Goal: Transaction & Acquisition: Obtain resource

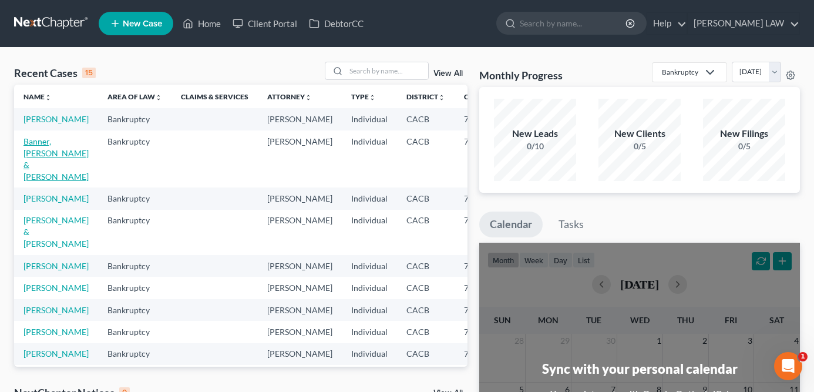
click at [36, 169] on link "Banner, [PERSON_NAME] & [PERSON_NAME]" at bounding box center [55, 158] width 65 height 45
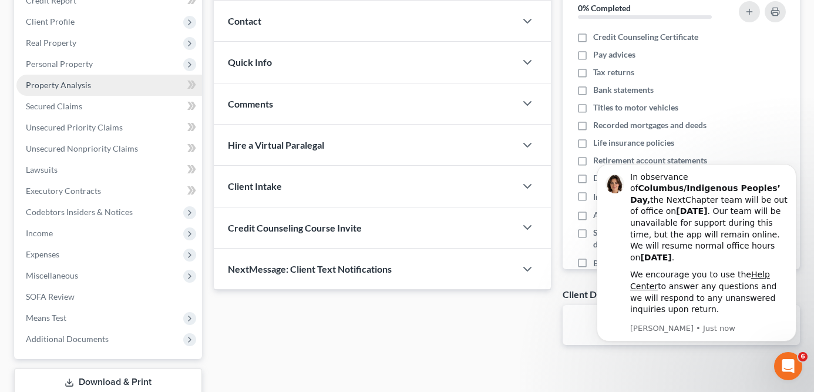
scroll to position [231, 0]
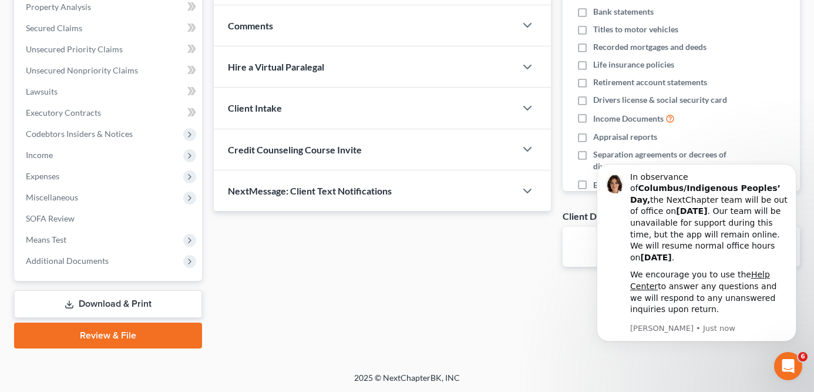
click at [93, 288] on div "Case Dashboard Payments Invoices Payments Payments Credit Report Client Profile" at bounding box center [108, 114] width 200 height 467
click at [93, 299] on link "Download & Print" at bounding box center [108, 304] width 188 height 28
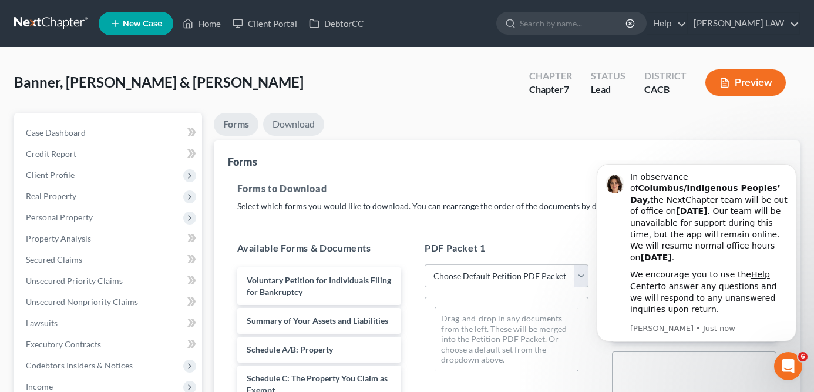
click at [295, 127] on link "Download" at bounding box center [293, 124] width 61 height 23
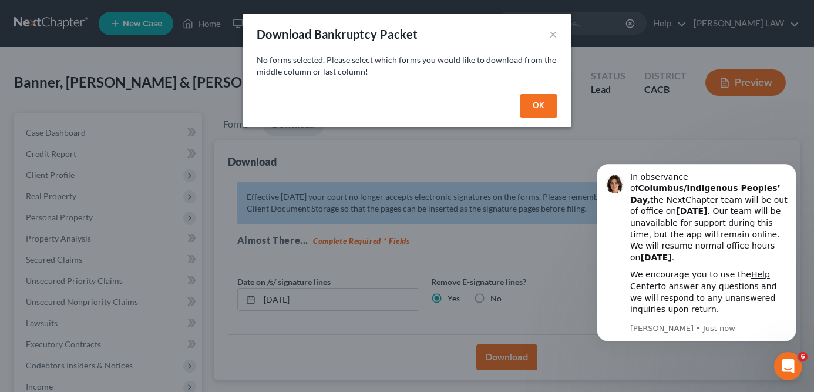
click at [537, 116] on button "OK" at bounding box center [539, 105] width 38 height 23
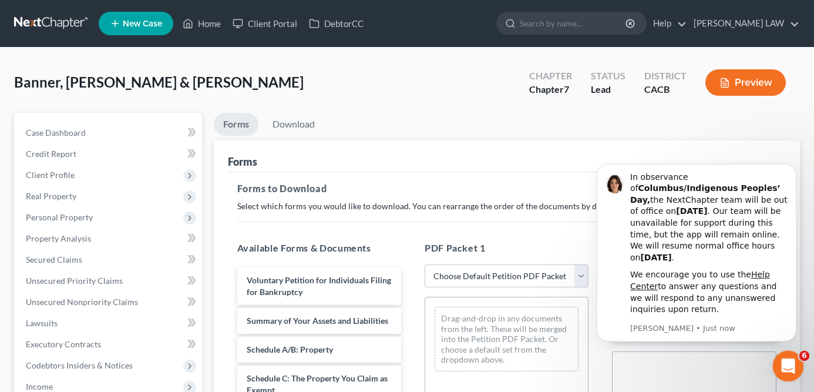
click at [797, 358] on div "Open Intercom Messenger" at bounding box center [786, 364] width 39 height 39
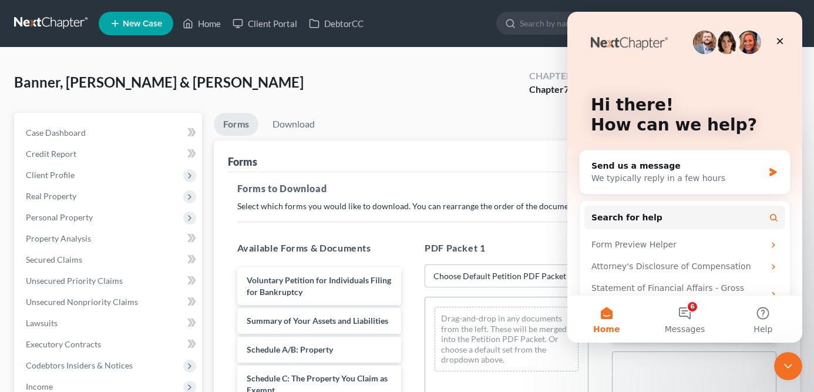
click at [479, 133] on ul "Forms Download" at bounding box center [507, 127] width 587 height 28
click at [780, 36] on icon "Close" at bounding box center [779, 40] width 9 height 9
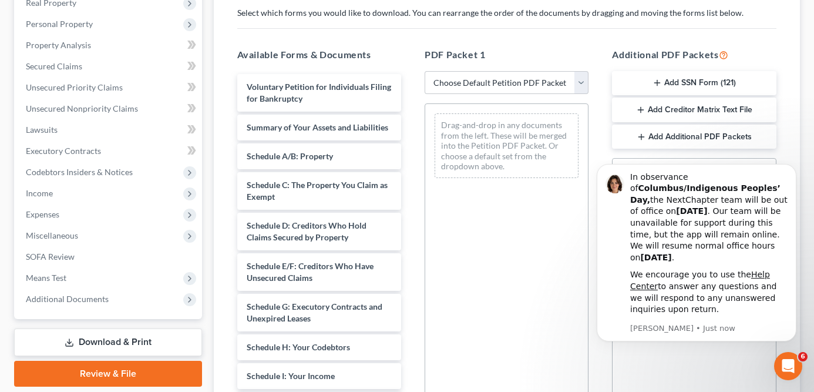
scroll to position [200, 0]
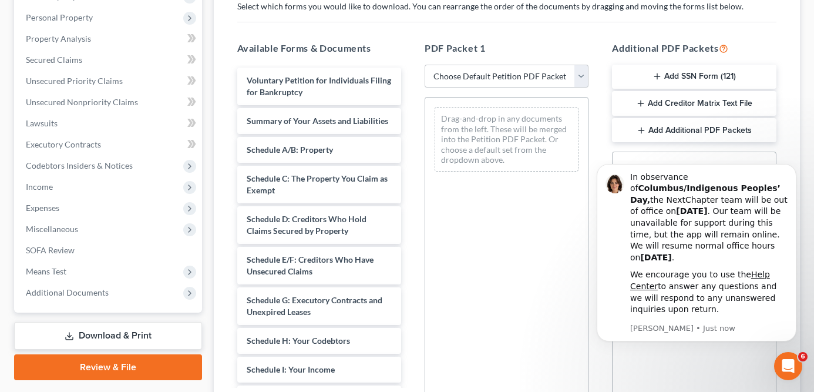
drag, startPoint x: 695, startPoint y: 103, endPoint x: 524, endPoint y: 156, distance: 178.5
click at [524, 156] on div "Available Forms & Documents Voluntary Petition for Individuals Filing for Bankr…" at bounding box center [506, 231] width 563 height 398
click at [641, 103] on line "button" at bounding box center [640, 103] width 5 height 0
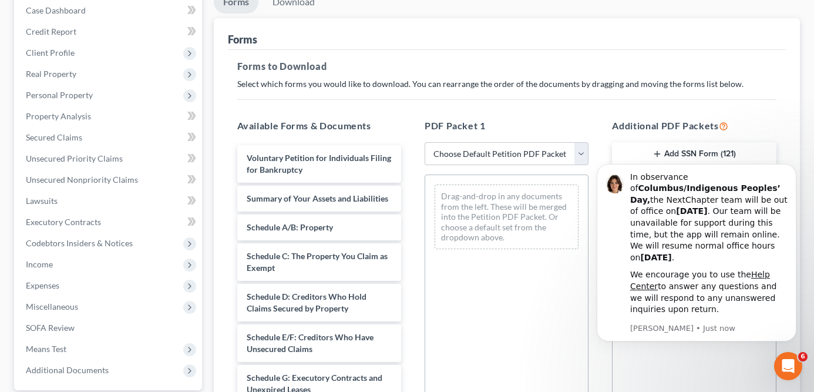
scroll to position [72, 0]
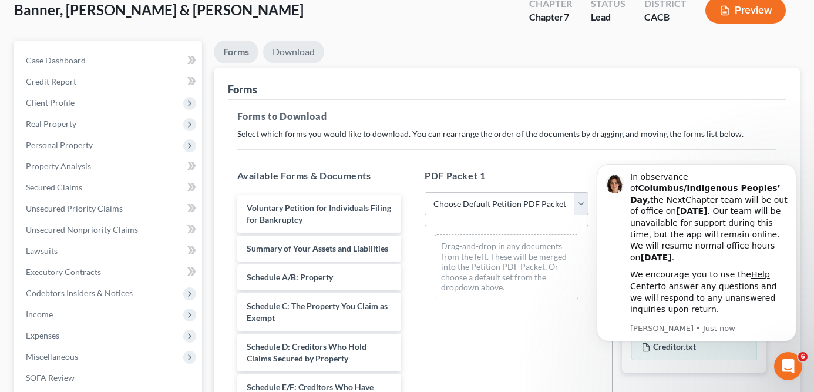
click at [285, 52] on link "Download" at bounding box center [293, 52] width 61 height 23
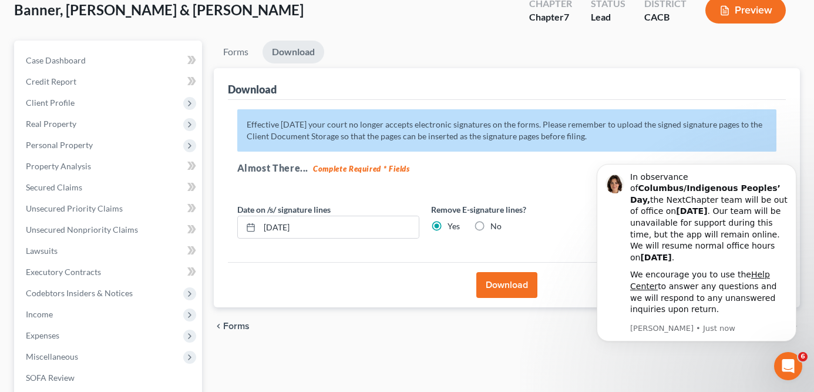
click at [530, 274] on button "Download" at bounding box center [506, 285] width 61 height 26
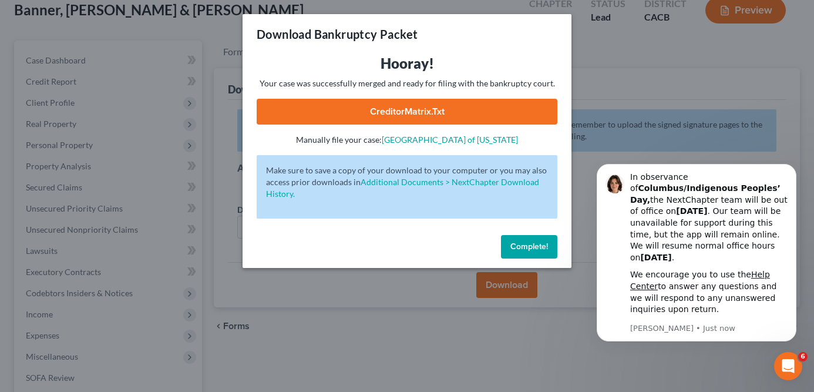
click at [393, 113] on link "CreditorMatrix.txt" at bounding box center [407, 112] width 301 height 26
click at [396, 105] on link "CreditorMatrix.txt" at bounding box center [407, 112] width 301 height 26
click at [540, 242] on span "Complete!" at bounding box center [529, 246] width 38 height 10
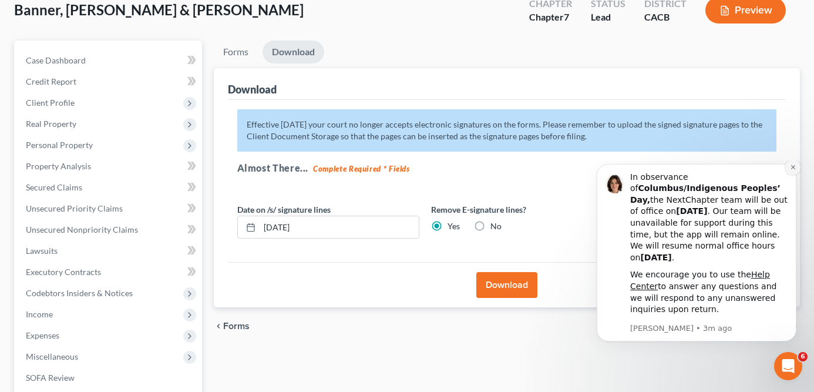
click at [794, 170] on icon "Dismiss notification" at bounding box center [793, 167] width 6 height 6
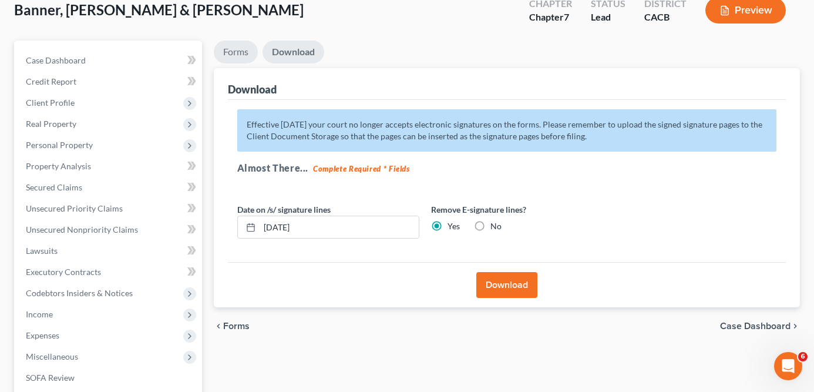
click at [243, 60] on link "Forms" at bounding box center [236, 52] width 44 height 23
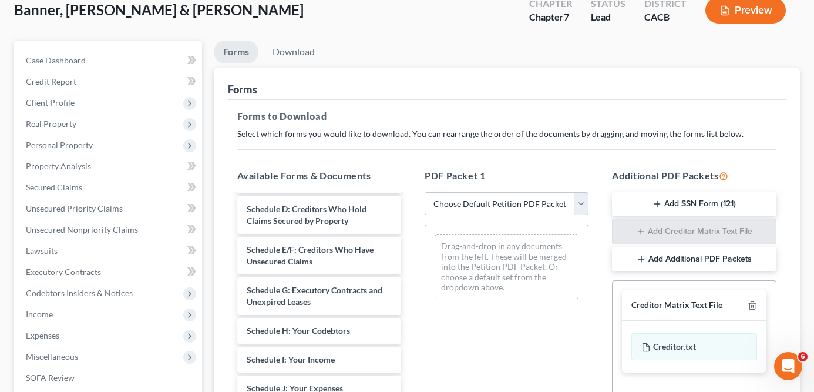
scroll to position [139, 0]
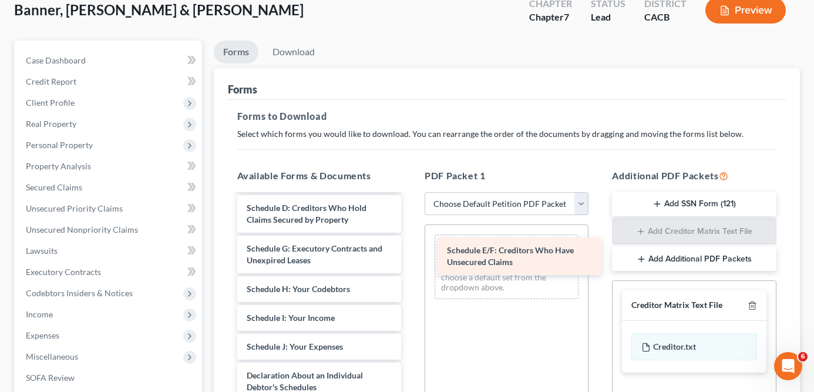
drag, startPoint x: 327, startPoint y: 260, endPoint x: 530, endPoint y: 261, distance: 202.6
click at [410, 261] on div "Schedule E/F: Creditors Who Have Unsecured Claims Voluntary Petition for Indivi…" at bounding box center [319, 358] width 183 height 604
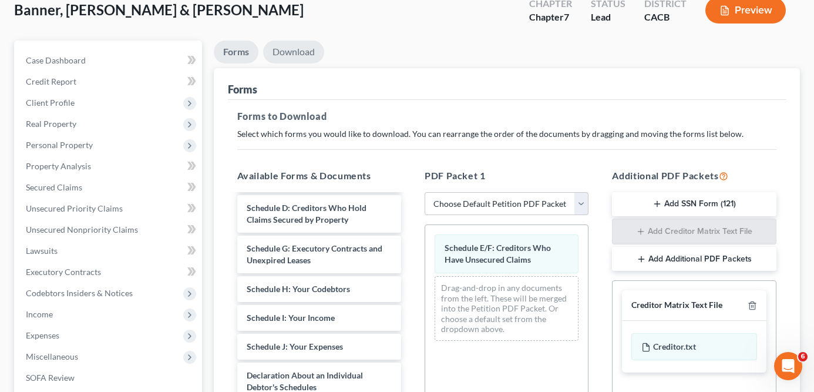
click at [283, 48] on link "Download" at bounding box center [293, 52] width 61 height 23
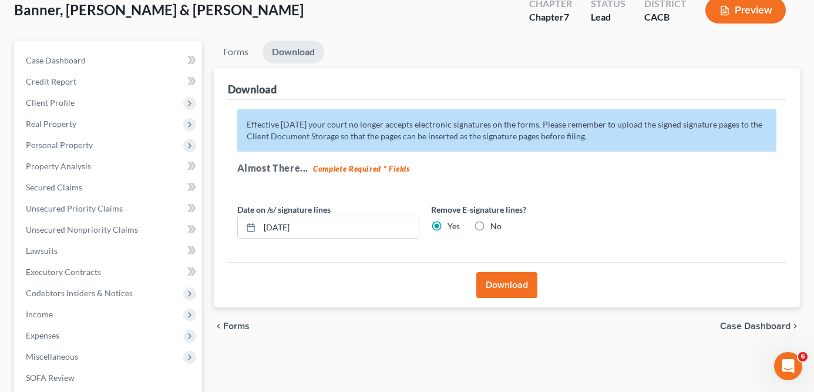
click at [517, 290] on button "Download" at bounding box center [506, 285] width 61 height 26
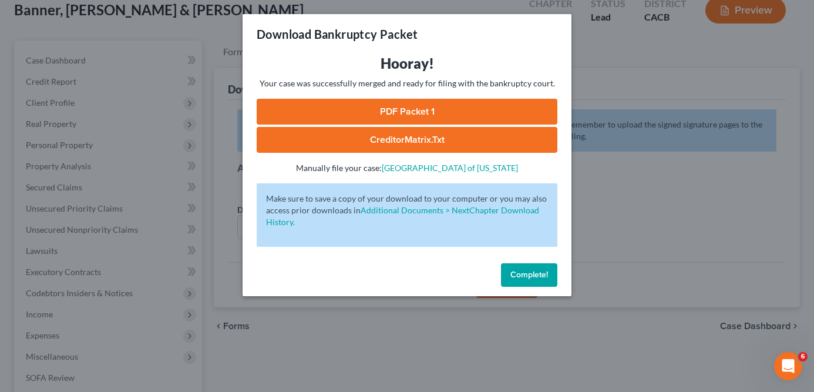
click at [429, 112] on link "PDF Packet 1" at bounding box center [407, 112] width 301 height 26
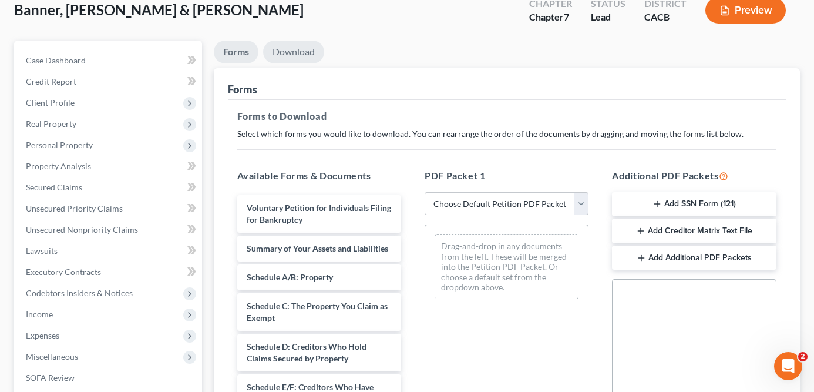
click at [302, 49] on link "Download" at bounding box center [293, 52] width 61 height 23
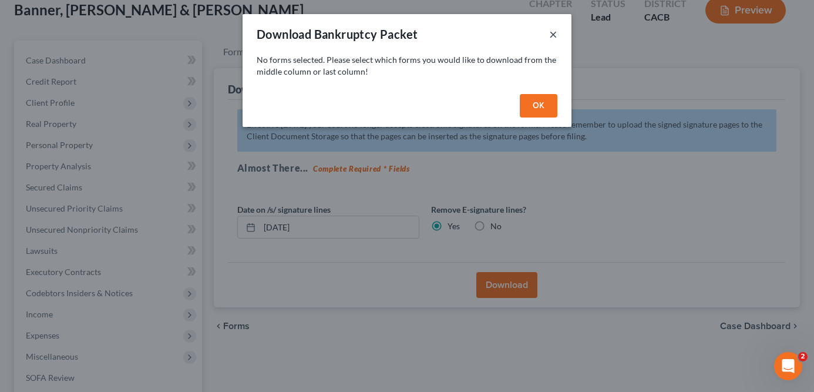
click at [552, 35] on button "×" at bounding box center [553, 34] width 8 height 14
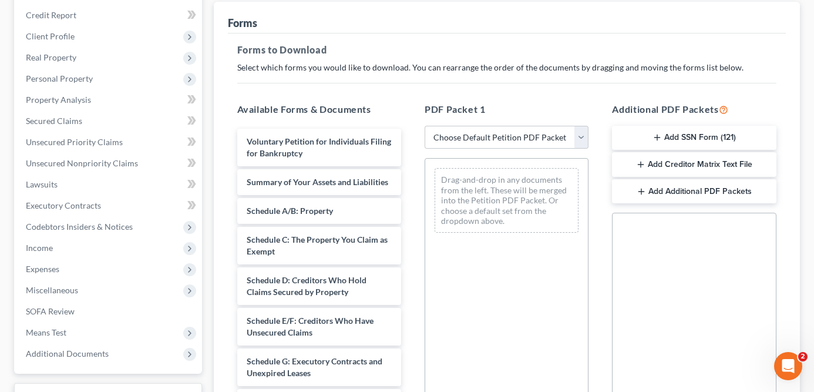
scroll to position [140, 0]
click at [671, 157] on button "Add Creditor Matrix Text File" at bounding box center [694, 163] width 164 height 25
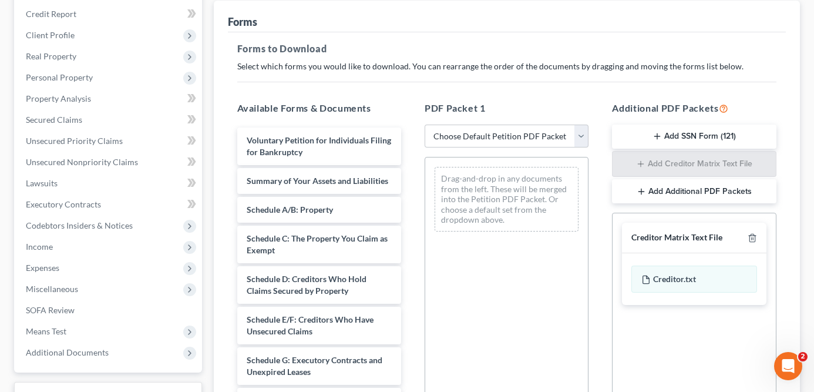
scroll to position [0, 0]
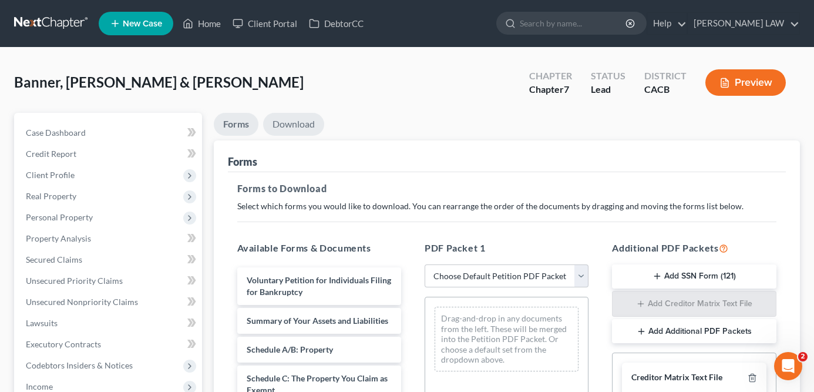
click at [294, 130] on link "Download" at bounding box center [293, 124] width 61 height 23
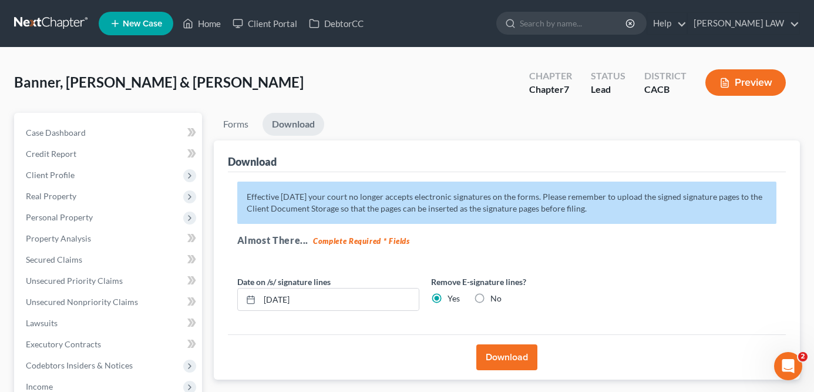
click at [497, 350] on button "Download" at bounding box center [506, 357] width 61 height 26
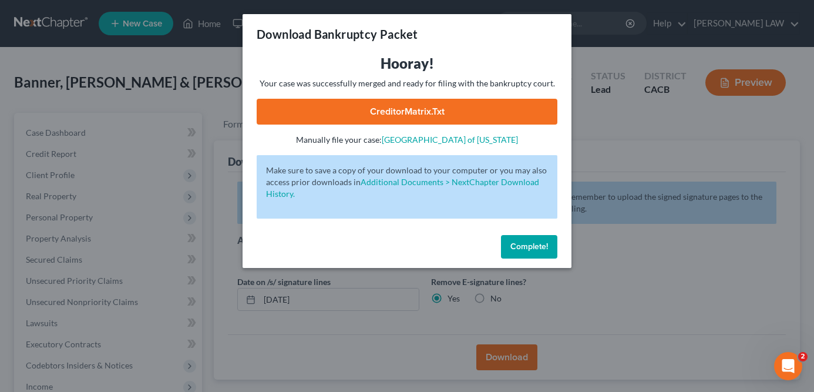
click at [381, 113] on link "CreditorMatrix.txt" at bounding box center [407, 112] width 301 height 26
click at [382, 110] on link "CreditorMatrix.txt" at bounding box center [407, 112] width 301 height 26
